Goal: Task Accomplishment & Management: Use online tool/utility

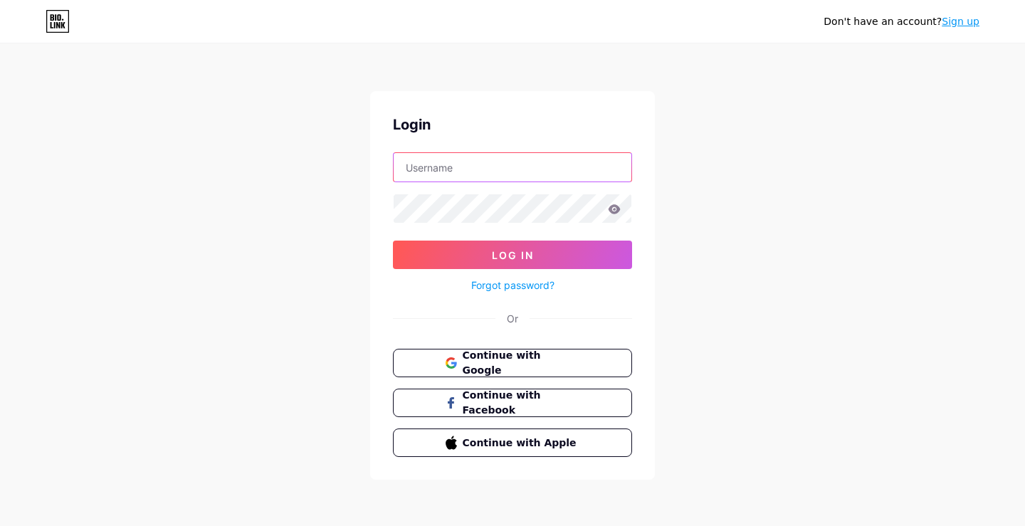
click at [478, 160] on input "text" at bounding box center [513, 167] width 238 height 28
type input "miamiteesonline"
click at [515, 226] on form "miamiteesonline Log In Forgot password?" at bounding box center [512, 223] width 239 height 142
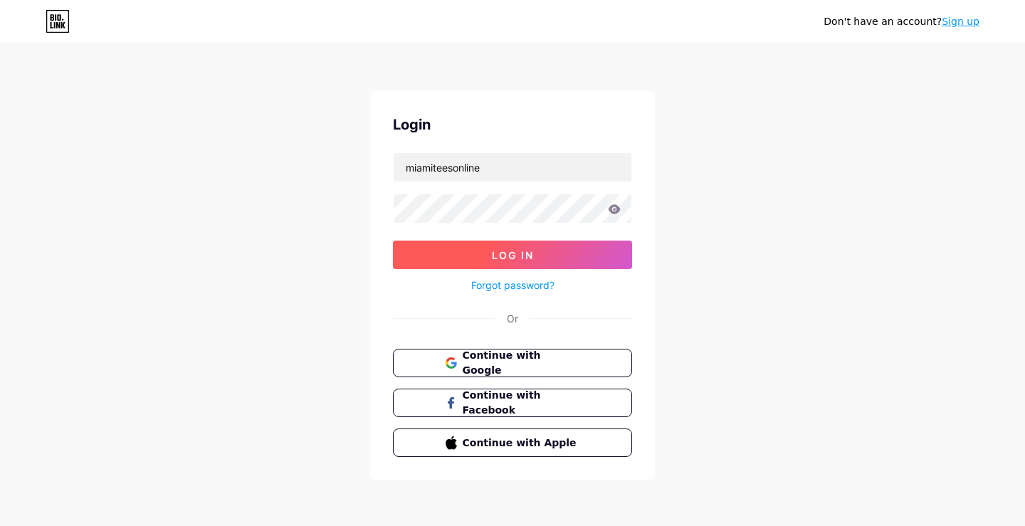
click at [508, 253] on span "Log In" at bounding box center [513, 255] width 42 height 12
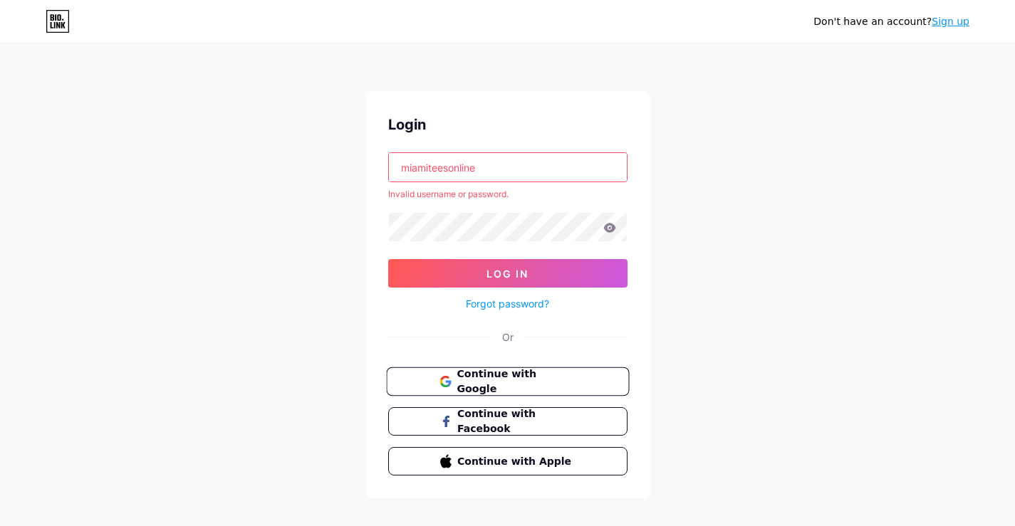
click at [505, 372] on button "Continue with Google" at bounding box center [507, 381] width 243 height 29
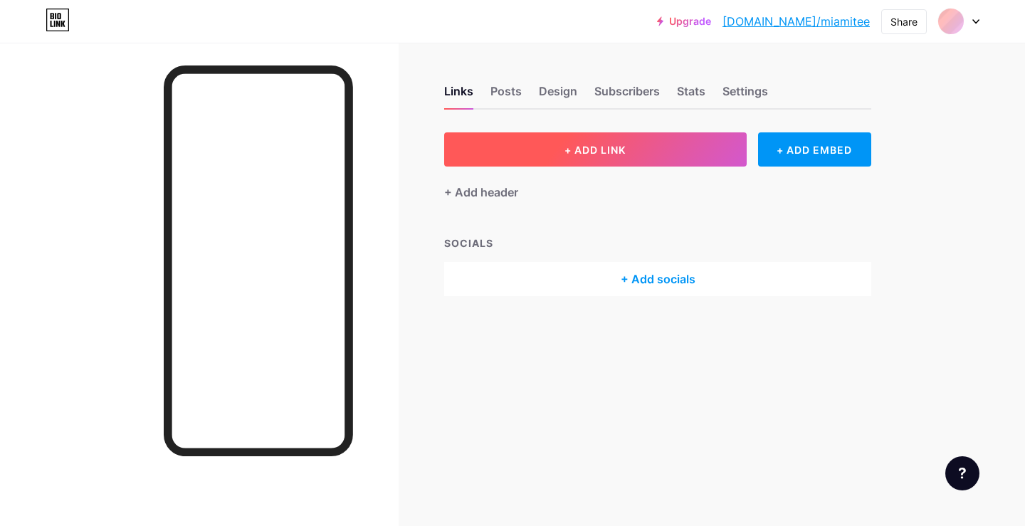
click at [571, 157] on button "+ ADD LINK" at bounding box center [595, 149] width 303 height 34
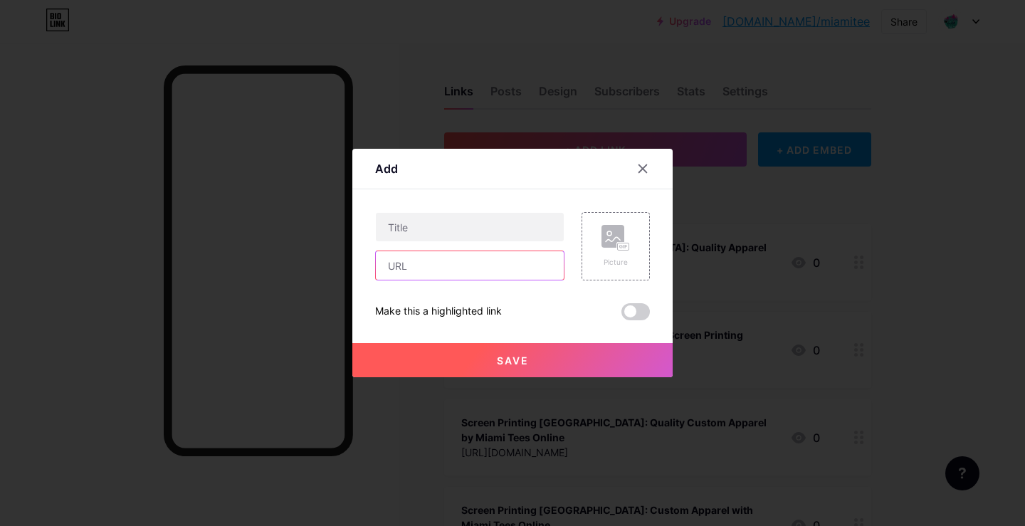
drag, startPoint x: 414, startPoint y: 264, endPoint x: 416, endPoint y: 255, distance: 9.5
click at [414, 266] on input "text" at bounding box center [470, 265] width 188 height 28
paste input "[URL][DOMAIN_NAME]"
type input "[URL][DOMAIN_NAME]"
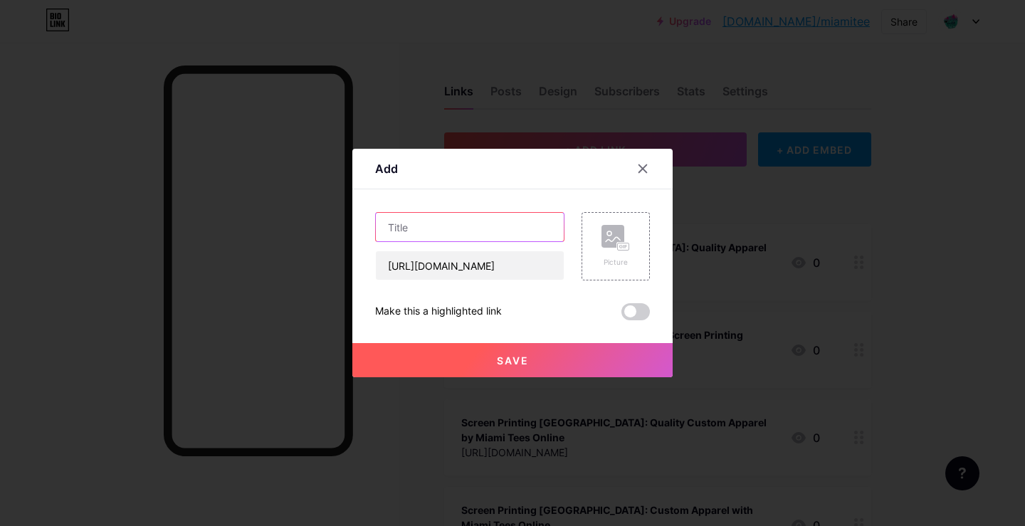
drag, startPoint x: 420, startPoint y: 228, endPoint x: 418, endPoint y: 209, distance: 19.3
click at [420, 228] on input "text" at bounding box center [470, 227] width 188 height 28
paste input "Custom Screen Printing Miami Services by Miami Tees Online"
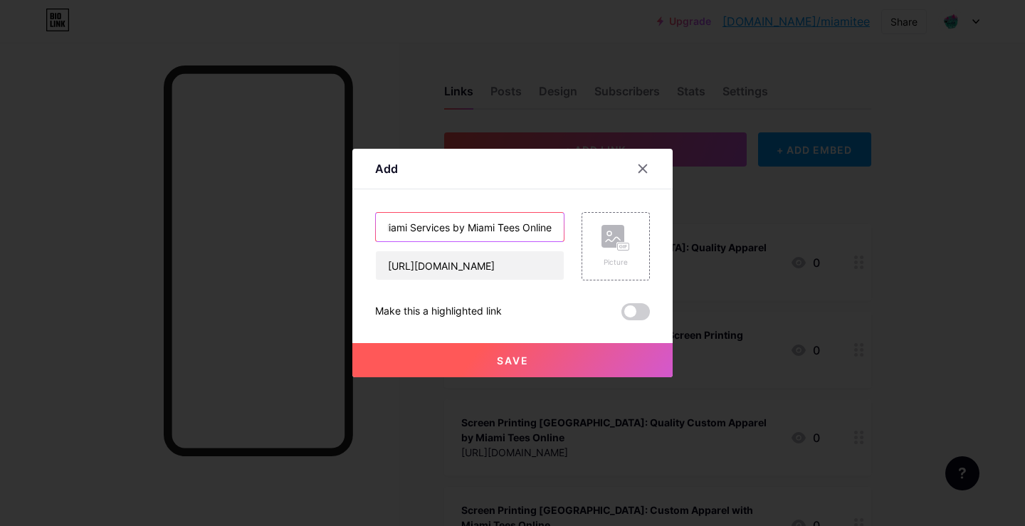
type input "Custom Screen Printing Miami Services by Miami Tees Online"
click at [524, 371] on button "Save" at bounding box center [512, 360] width 320 height 34
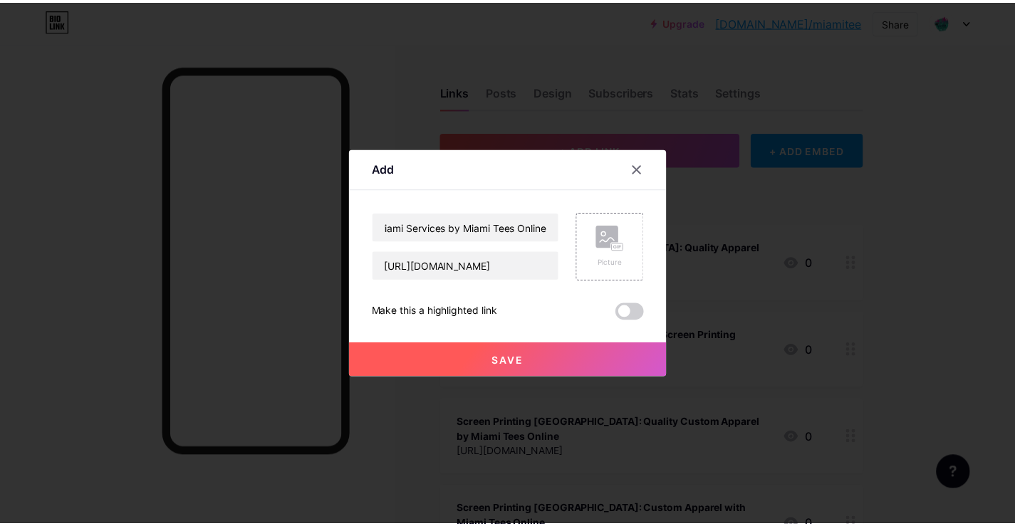
scroll to position [0, 0]
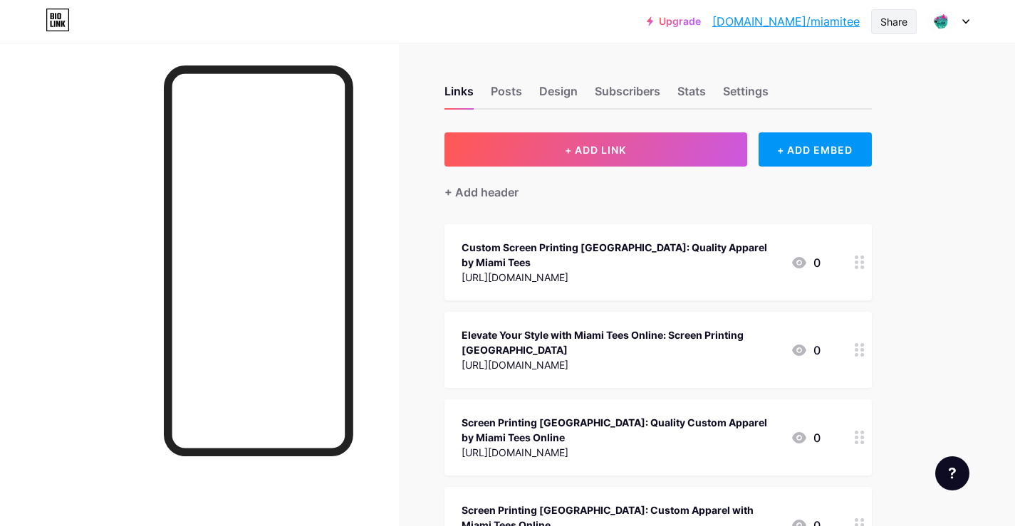
click at [898, 25] on div "Share" at bounding box center [893, 21] width 27 height 15
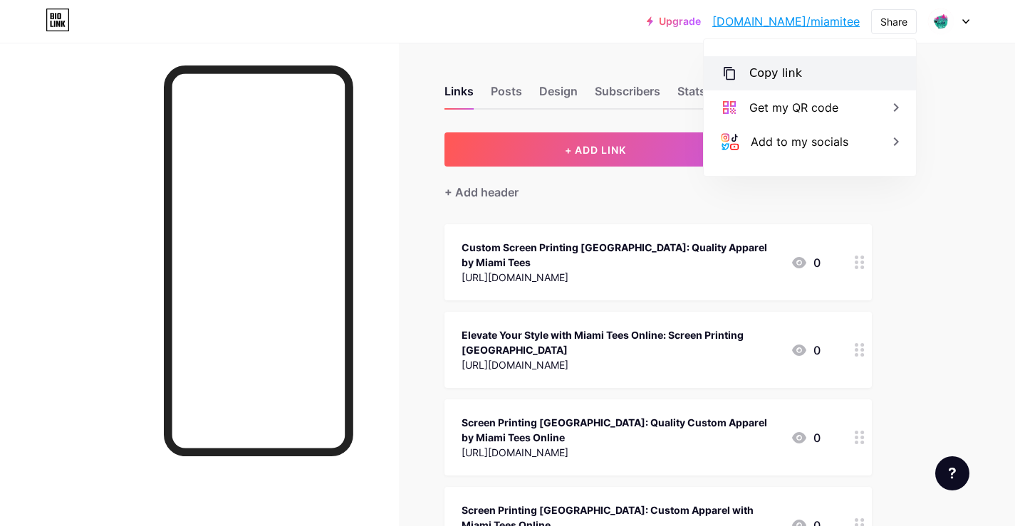
click at [792, 73] on div "Copy link" at bounding box center [775, 73] width 53 height 17
